Goal: Information Seeking & Learning: Learn about a topic

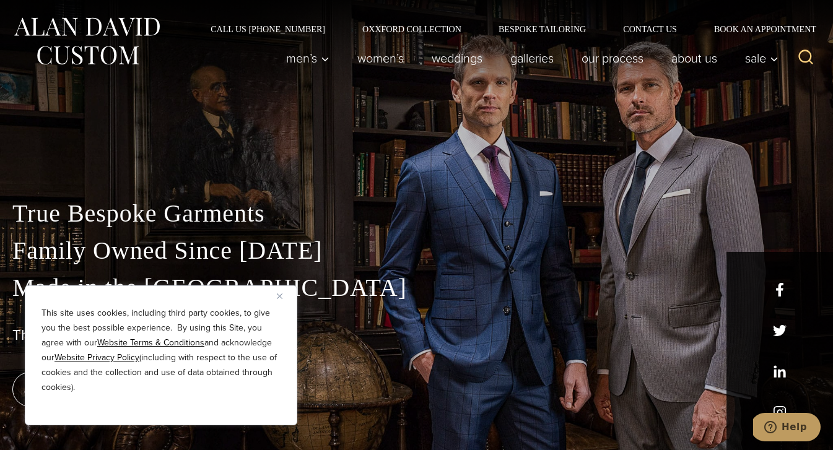
click at [277, 296] on img "Close" at bounding box center [280, 297] width 6 height 6
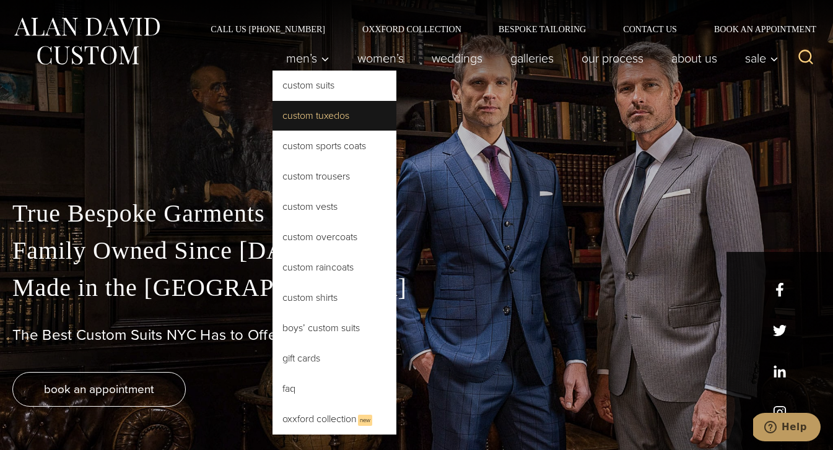
click at [322, 126] on link "Custom Tuxedos" at bounding box center [334, 116] width 124 height 30
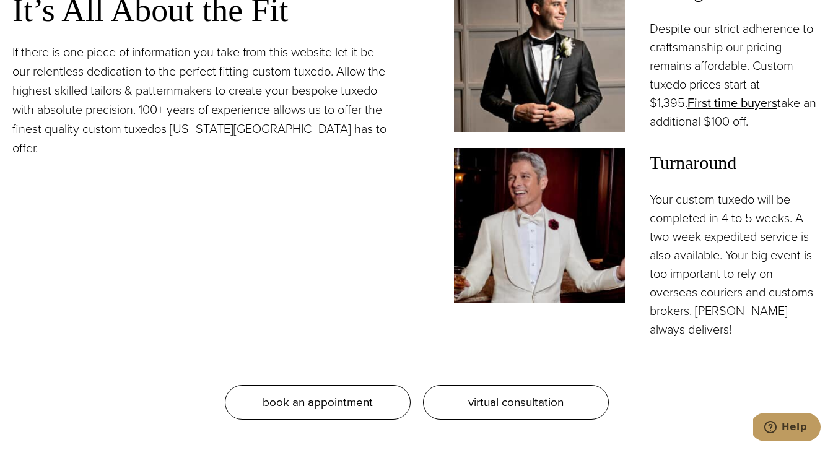
scroll to position [1141, 0]
